Goal: Information Seeking & Learning: Find specific page/section

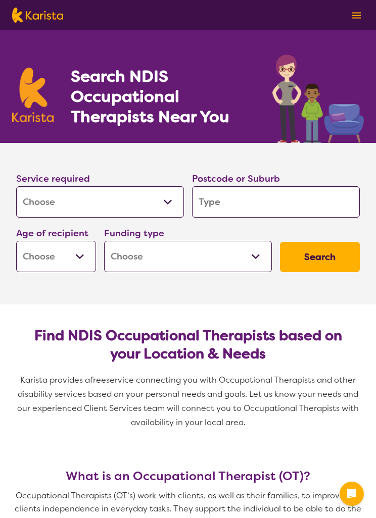
select select "[MEDICAL_DATA]"
click at [281, 192] on input "search" at bounding box center [276, 201] width 168 height 31
type input "2"
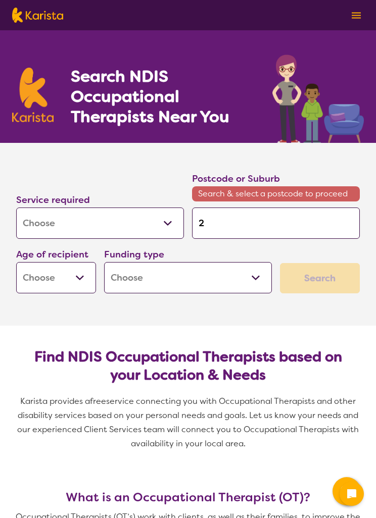
type input "22"
type input "228"
type input "2280"
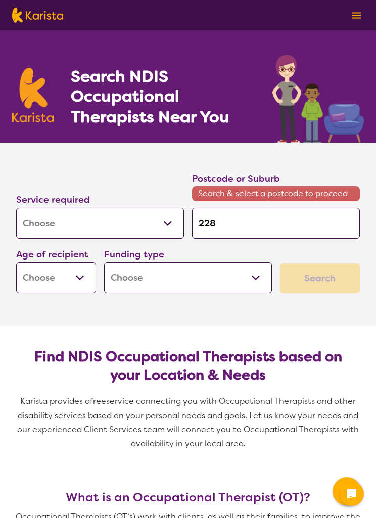
type input "2280"
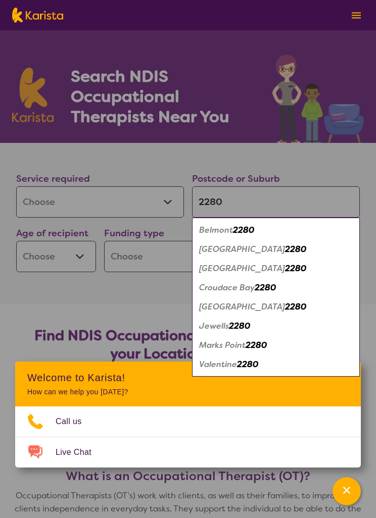
type input "2280"
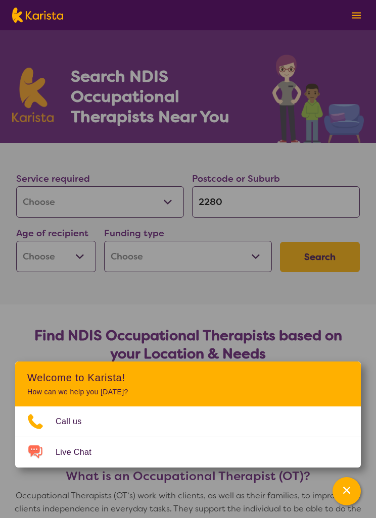
click at [347, 485] on icon "Channel Menu" at bounding box center [346, 490] width 10 height 10
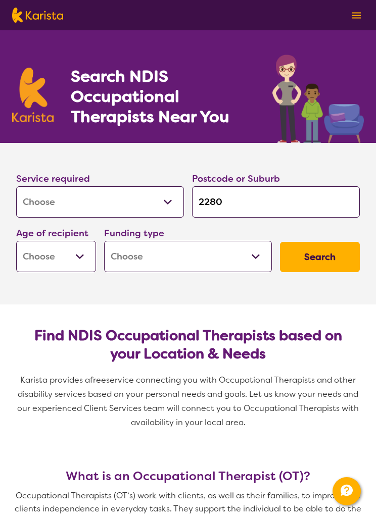
click at [72, 264] on select "Early Childhood - 0 to 9 Child - 10 to 11 Adolescent - 12 to 17 Adult - 18 to 6…" at bounding box center [56, 256] width 80 height 31
select select "EC"
click at [210, 266] on select "Home Care Package (HCP) National Disability Insurance Scheme (NDIS) I don't know" at bounding box center [188, 256] width 168 height 31
select select "NDIS"
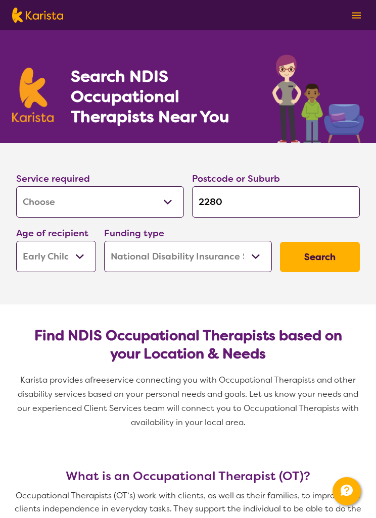
select select "NDIS"
click at [329, 259] on button "Search" at bounding box center [320, 257] width 80 height 30
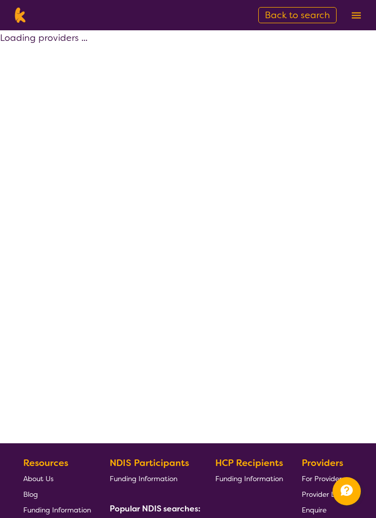
select select "by_score"
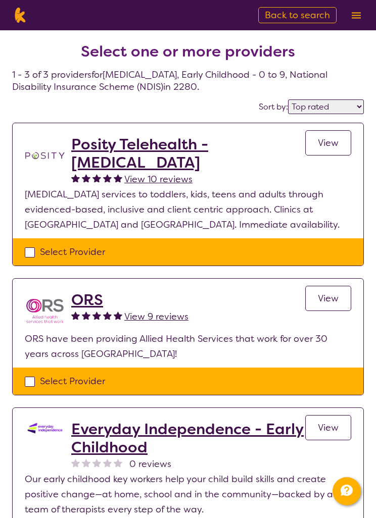
select select "[MEDICAL_DATA]"
select select "EC"
select select "NDIS"
select select "[MEDICAL_DATA]"
select select "EC"
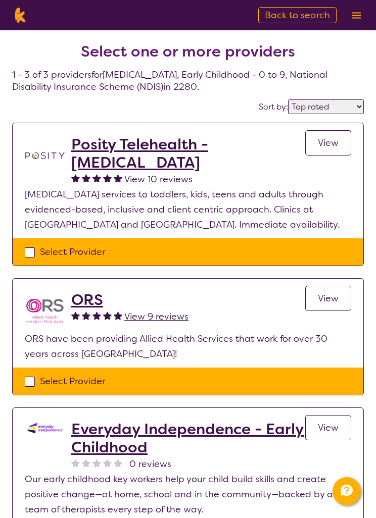
select select "NDIS"
